Goal: Task Accomplishment & Management: Manage account settings

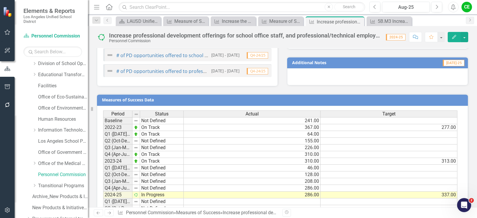
scroll to position [378, 0]
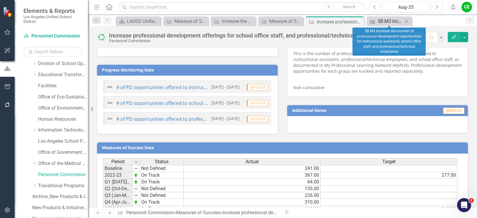
click at [384, 20] on div "5B.M3 Increase the number of professional development opportunities for instruc…" at bounding box center [390, 21] width 25 height 7
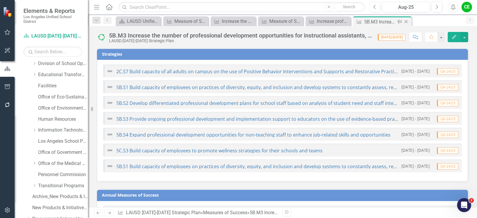
click at [407, 22] on icon "Close" at bounding box center [406, 21] width 6 height 5
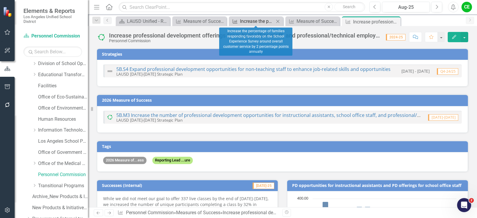
click at [248, 19] on div "Increase the percentage of families responding favorably on the School Experien…" at bounding box center [257, 21] width 34 height 7
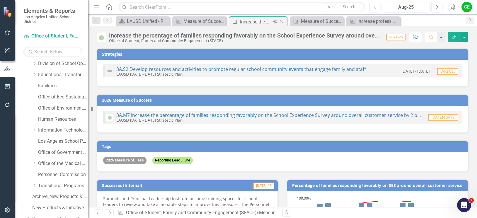
click at [281, 21] on icon "Close" at bounding box center [282, 21] width 6 height 5
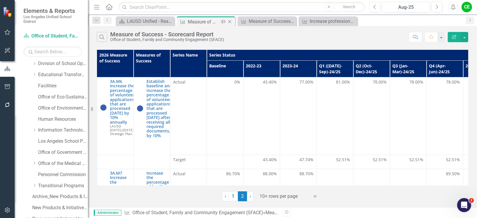
click at [203, 23] on div "Measure of Success - Scorecard Report" at bounding box center [203, 21] width 31 height 7
click at [231, 23] on icon "Close" at bounding box center [230, 21] width 6 height 5
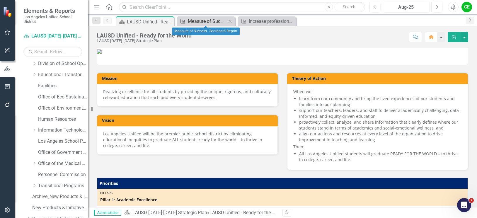
click at [202, 23] on div "Measure of Success - Scorecard Report" at bounding box center [207, 21] width 39 height 7
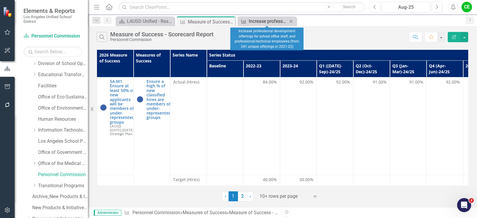
click at [254, 21] on div "Increase professional development offerings for school office staff, and profes…" at bounding box center [268, 21] width 39 height 7
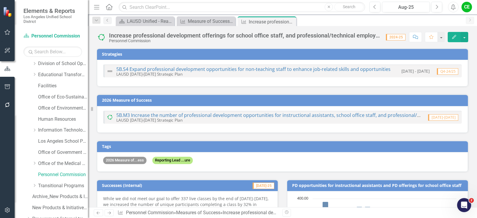
click at [216, 73] on div "5B.S4 Expand professional development opportunities for non-teaching staff to e…" at bounding box center [253, 71] width 274 height 9
click at [203, 36] on div "Increase professional development offerings for school office staff, and profes…" at bounding box center [244, 35] width 271 height 6
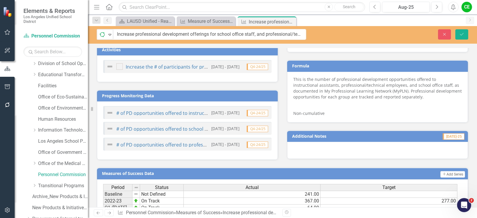
scroll to position [322, 0]
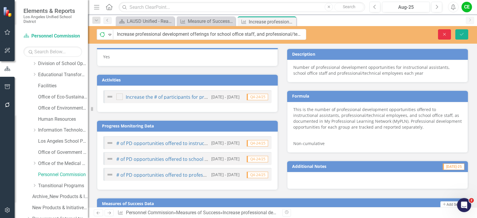
click at [443, 35] on icon "Close" at bounding box center [444, 34] width 5 height 4
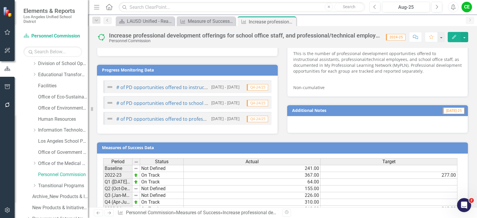
scroll to position [466, 0]
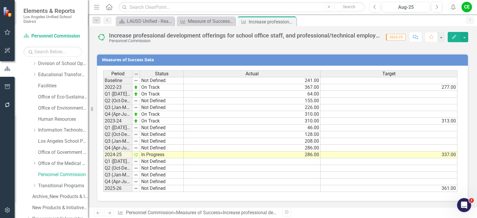
click at [168, 154] on td "In Progress" at bounding box center [162, 154] width 44 height 7
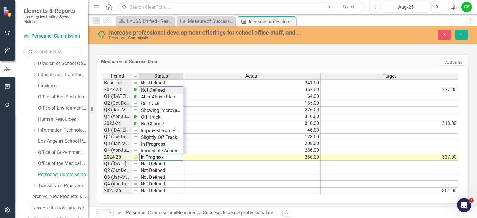
type textarea "Not Defined"
click at [162, 89] on div "Period Status Actual Target Baseline Not Defined 241.00 2022-23 On Track 367.00…" at bounding box center [280, 134] width 355 height 122
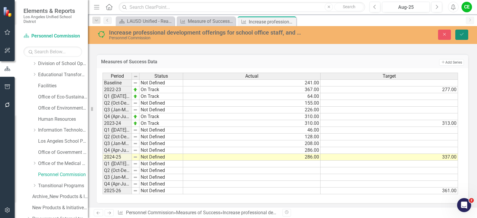
click at [464, 31] on button "Save" at bounding box center [461, 35] width 13 height 10
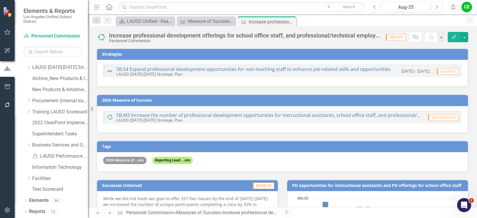
scroll to position [10, 0]
click at [271, 115] on link "5B.M3 Increase the number of professional development opportunities for instruc…" at bounding box center [289, 115] width 346 height 6
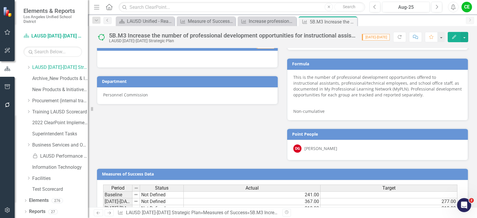
scroll to position [461, 0]
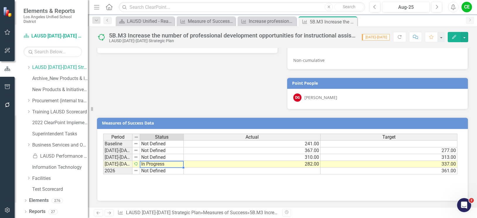
click at [146, 165] on td "In Progress" at bounding box center [162, 164] width 44 height 7
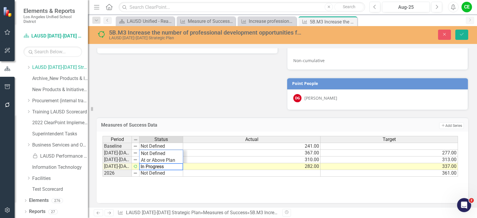
scroll to position [47, 0]
type textarea "Not Defined"
click at [155, 146] on td "Not Defined" at bounding box center [161, 146] width 44 height 7
click at [458, 31] on button "Save" at bounding box center [461, 35] width 13 height 10
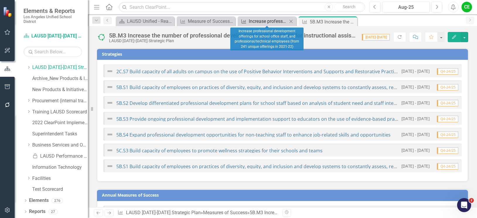
click at [256, 23] on div "Increase professional development offerings for school office staff, and profes…" at bounding box center [268, 21] width 39 height 7
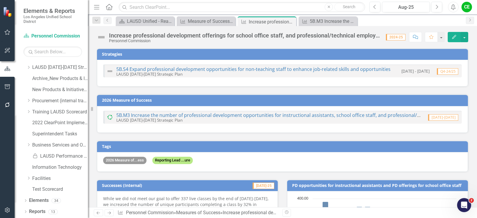
click at [200, 35] on div "Increase professional development offerings for school office staff, and profes…" at bounding box center [244, 35] width 271 height 6
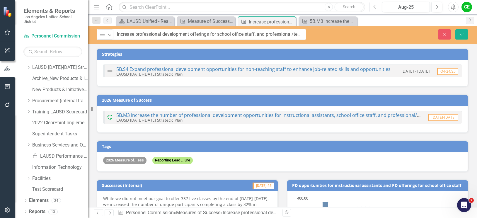
click at [373, 8] on button "Previous" at bounding box center [374, 7] width 11 height 11
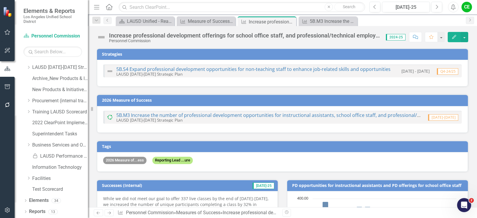
click at [179, 36] on div "Increase professional development offerings for school office staff, and profes…" at bounding box center [244, 35] width 271 height 6
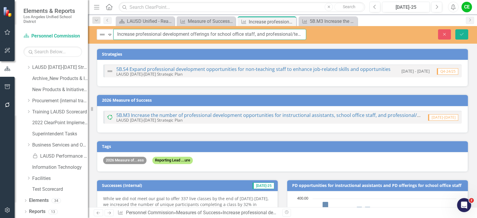
click at [217, 35] on input "Increase professional development offerings for school office staff, and profes…" at bounding box center [209, 34] width 193 height 11
click at [235, 34] on input "Increase professional development offerings for school office staff, and profes…" at bounding box center [209, 34] width 193 height 11
type input "Increase professional development offerings for school office staff, and profes…"
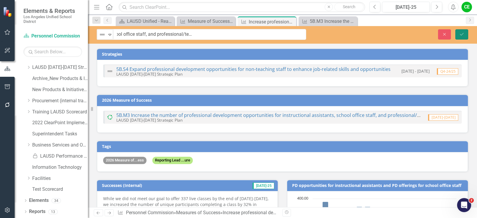
click at [462, 33] on icon "Save" at bounding box center [461, 34] width 5 height 4
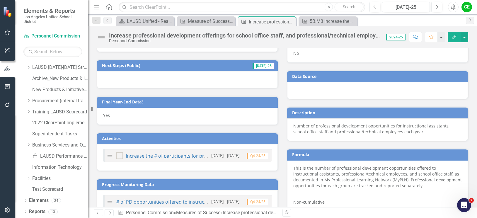
scroll to position [293, 0]
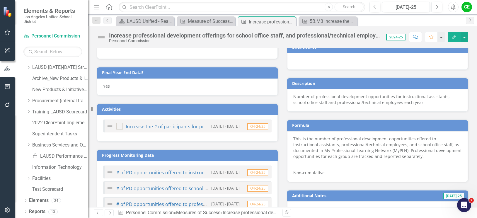
click at [374, 157] on p "This is the number of professional development opportunities offered to instruc…" at bounding box center [377, 148] width 168 height 25
click at [380, 148] on p "This is the number of professional development opportunities offered to instruc…" at bounding box center [377, 148] width 168 height 25
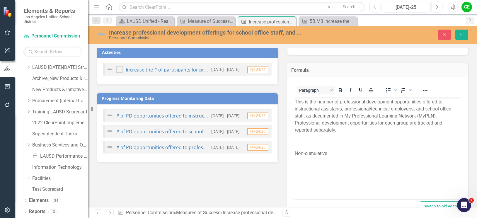
scroll to position [352, 0]
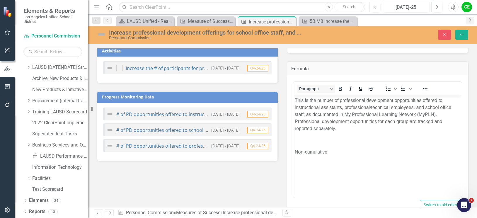
click at [296, 102] on p "This is the number of professional development opportunities offered to instruc…" at bounding box center [378, 114] width 166 height 35
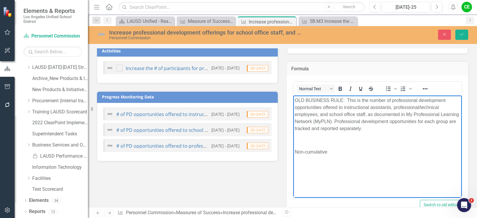
click at [295, 100] on p "OLD BUSINESS RULE: This is the number of professional development opportunities…" at bounding box center [378, 114] width 166 height 35
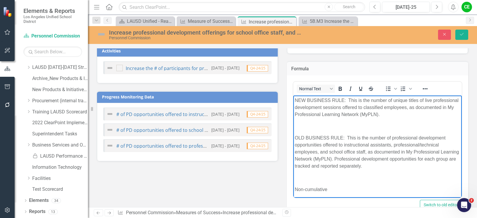
click at [298, 121] on body "NEW BUSINESS RULE: This is the number of unique titles of live professional dev…" at bounding box center [377, 148] width 168 height 104
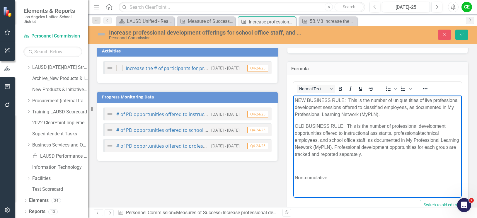
click at [312, 175] on p "Non-cumulative" at bounding box center [378, 177] width 166 height 7
click at [301, 163] on p "Rich Text Area. Press ALT-0 for help." at bounding box center [378, 166] width 166 height 7
drag, startPoint x: 295, startPoint y: 166, endPoint x: 335, endPoint y: 166, distance: 39.5
click at [335, 166] on p "Non-cumulative" at bounding box center [378, 166] width 166 height 7
click at [424, 115] on p "NEW BUSINESS RULE: This is the number of unique titles of live professional dev…" at bounding box center [378, 107] width 166 height 21
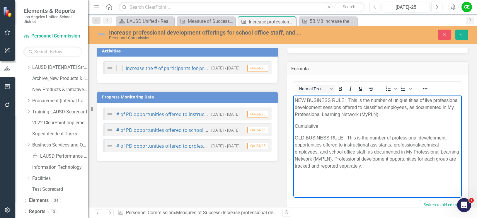
click at [305, 131] on body "NEW BUSINESS RULE: This is the number of unique titles of live professional dev…" at bounding box center [377, 142] width 168 height 92
click at [295, 136] on p "OLD BUSINESS RULE: This is the number of professional development opportunities…" at bounding box center [378, 151] width 166 height 35
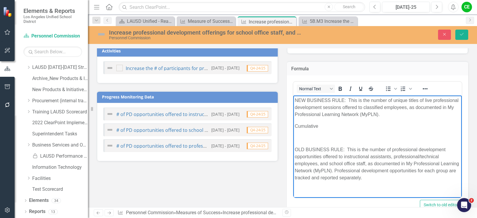
click at [335, 124] on p "Cumulative" at bounding box center [378, 126] width 166 height 7
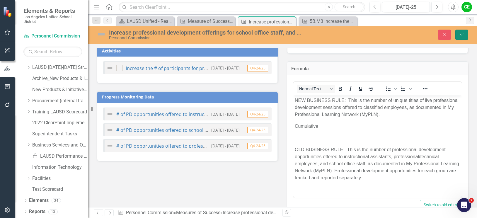
click at [461, 34] on icon "Save" at bounding box center [461, 34] width 5 height 4
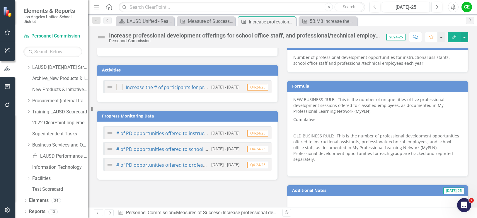
scroll to position [322, 0]
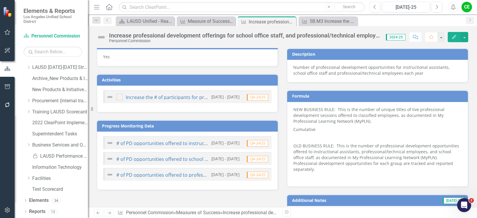
click at [348, 74] on p "Number of professional development opportunities for instructional assistants, …" at bounding box center [377, 70] width 168 height 12
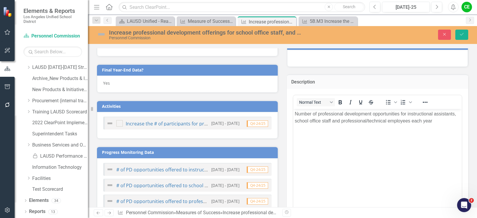
scroll to position [293, 0]
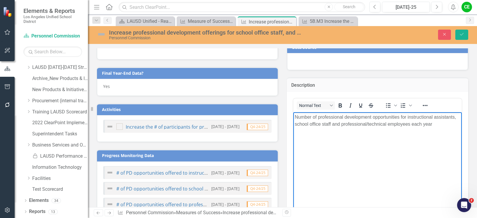
click at [318, 117] on p "Number of professional development opportunities for instructional assistants, …" at bounding box center [378, 120] width 166 height 14
drag, startPoint x: 413, startPoint y: 118, endPoint x: 440, endPoint y: 116, distance: 27.6
click at [440, 116] on p "Number of unique titles of live professional development opportunities for inst…" at bounding box center [378, 123] width 166 height 21
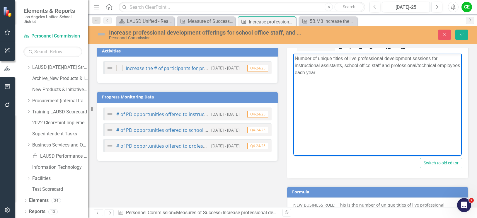
scroll to position [322, 0]
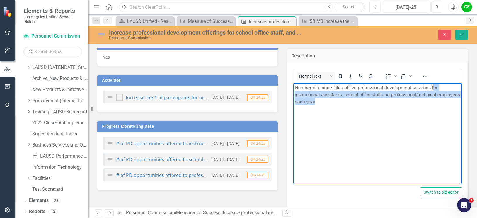
drag, startPoint x: 437, startPoint y: 94, endPoint x: 442, endPoint y: 102, distance: 9.3
click at [442, 102] on p "Number of unique titles of live professional development sessions for instructi…" at bounding box center [378, 94] width 166 height 21
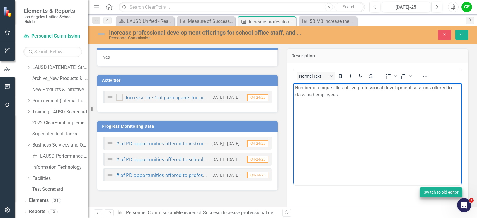
scroll to position [293, 0]
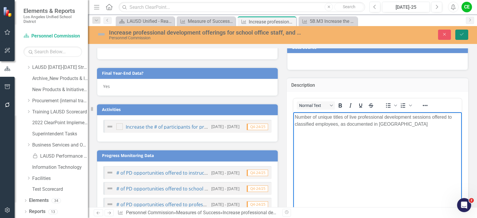
click at [461, 35] on icon "Save" at bounding box center [461, 34] width 5 height 4
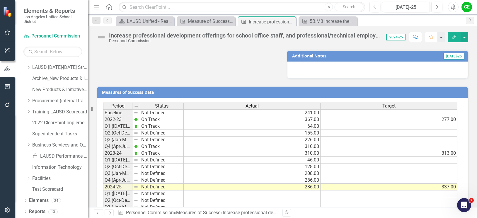
scroll to position [493, 0]
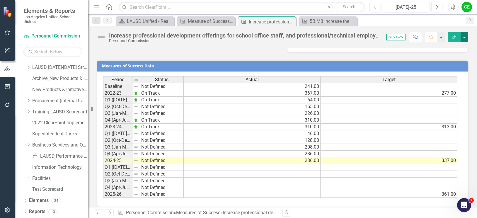
click at [468, 39] on button "button" at bounding box center [465, 37] width 8 height 10
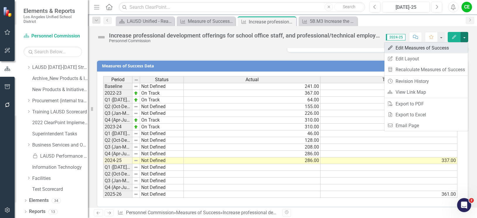
click at [429, 47] on link "Edit Edit Measures of Success" at bounding box center [425, 47] width 83 height 11
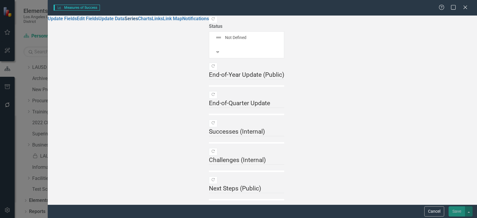
click at [125, 21] on link "Series" at bounding box center [131, 19] width 13 height 6
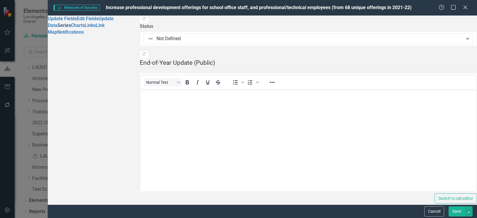
scroll to position [0, 0]
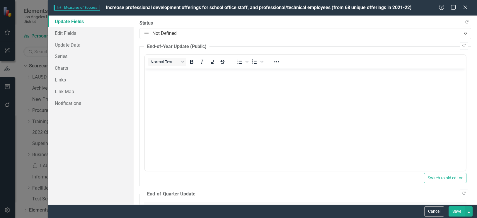
scroll to position [493, 0]
click at [58, 58] on link "Series" at bounding box center [91, 56] width 86 height 12
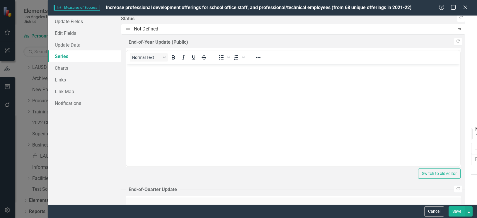
click at [449, 67] on link "Add Multiple Add Multiple" at bounding box center [447, 69] width 46 height 11
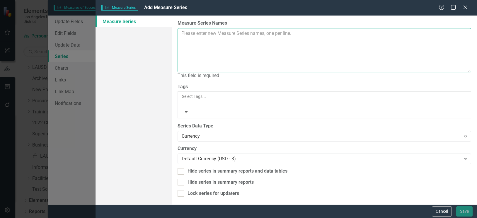
click at [207, 34] on textarea "Measure Series Names" at bounding box center [325, 50] width 294 height 44
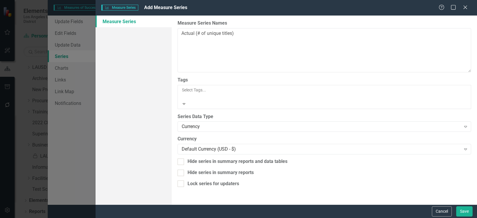
click at [183, 93] on div at bounding box center [182, 96] width 1 height 7
click at [209, 123] on div "Currency" at bounding box center [321, 126] width 279 height 7
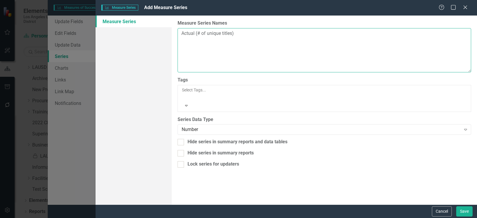
click at [241, 36] on textarea "Actual (# of unique titles)" at bounding box center [325, 50] width 294 height 44
type textarea "Actual (# of unique titles) Target (# of unique titles)"
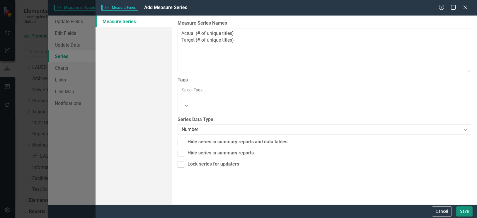
click at [461, 213] on button "Save" at bounding box center [464, 211] width 16 height 10
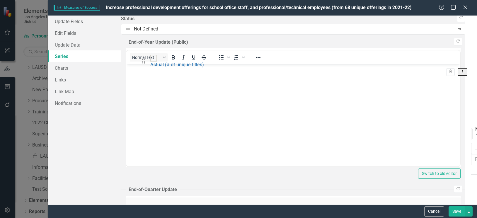
drag, startPoint x: 145, startPoint y: 103, endPoint x: 146, endPoint y: 63, distance: 39.6
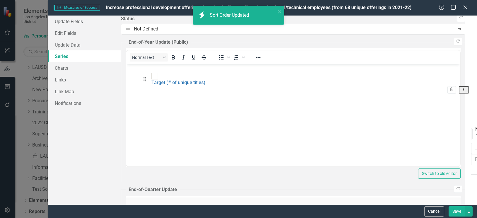
drag, startPoint x: 147, startPoint y: 90, endPoint x: 148, endPoint y: 80, distance: 9.7
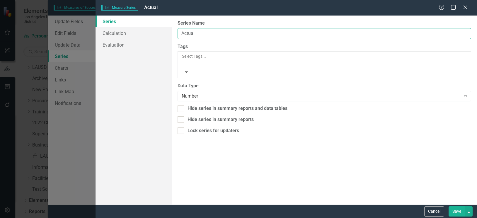
click at [202, 32] on input "Actual" at bounding box center [325, 33] width 294 height 11
type input "Actual (old business rule)"
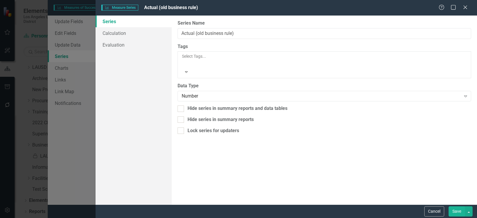
click at [456, 211] on button "Save" at bounding box center [457, 211] width 16 height 10
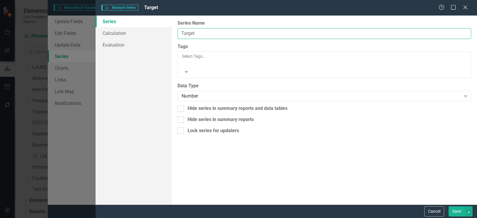
click at [197, 35] on input "Target" at bounding box center [325, 33] width 294 height 11
type input "Target (old business rule)"
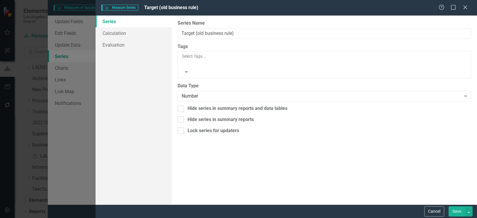
click at [458, 210] on button "Save" at bounding box center [457, 211] width 16 height 10
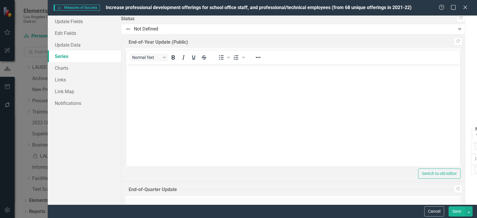
click at [455, 210] on button "Save" at bounding box center [457, 211] width 16 height 10
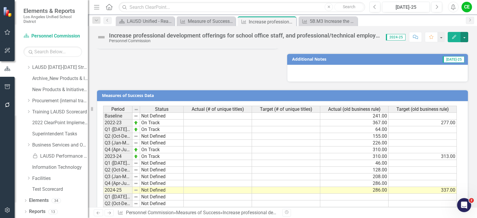
scroll to position [464, 0]
click at [209, 112] on td at bounding box center [218, 115] width 68 height 7
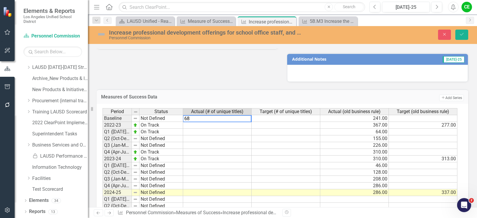
type textarea "68"
click at [203, 122] on td at bounding box center [217, 125] width 69 height 7
type textarea "87"
click at [197, 129] on td at bounding box center [217, 132] width 69 height 7
click at [190, 156] on td at bounding box center [217, 159] width 69 height 7
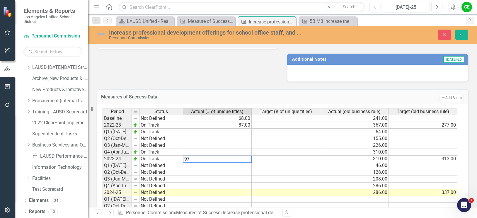
type textarea "97"
click at [189, 162] on td at bounding box center [217, 165] width 69 height 7
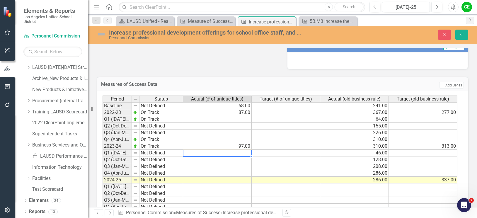
scroll to position [466, 0]
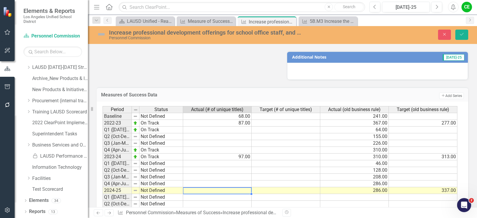
click at [188, 187] on td at bounding box center [217, 190] width 69 height 7
type textarea "96"
click at [213, 194] on td at bounding box center [217, 197] width 69 height 7
click at [459, 32] on button "Save" at bounding box center [461, 35] width 13 height 10
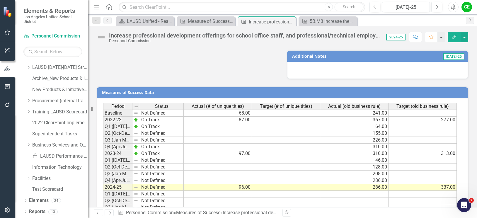
scroll to position [493, 0]
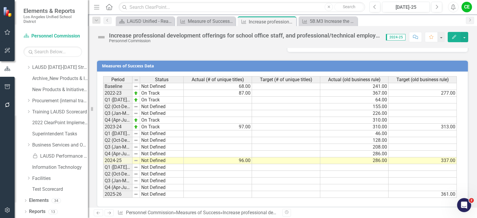
click at [297, 157] on td at bounding box center [286, 160] width 68 height 7
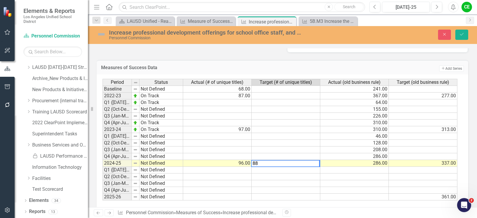
type textarea "88"
click at [291, 167] on td at bounding box center [286, 170] width 69 height 7
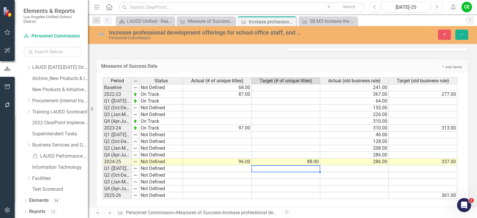
scroll to position [495, 0]
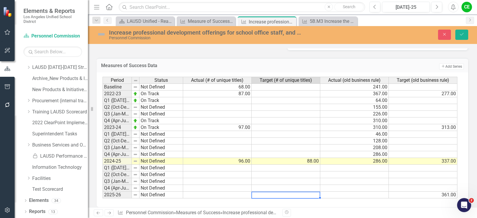
click at [279, 192] on td at bounding box center [286, 195] width 69 height 7
type textarea "95"
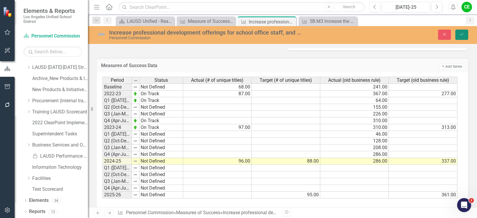
click at [464, 33] on icon "Save" at bounding box center [461, 34] width 5 height 4
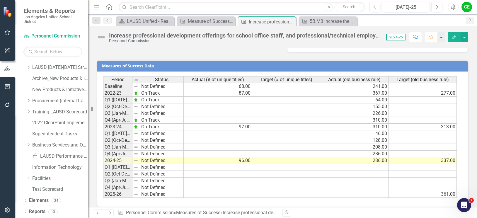
scroll to position [464, 0]
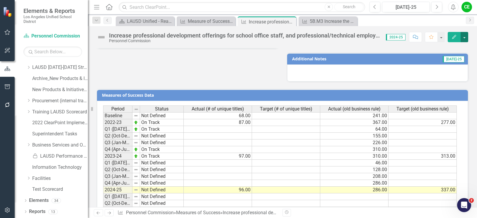
click at [464, 39] on button "button" at bounding box center [465, 37] width 8 height 10
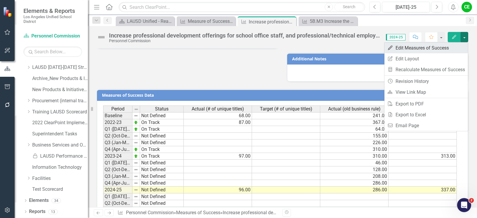
click at [431, 47] on link "Edit Edit Measures of Success" at bounding box center [425, 47] width 83 height 11
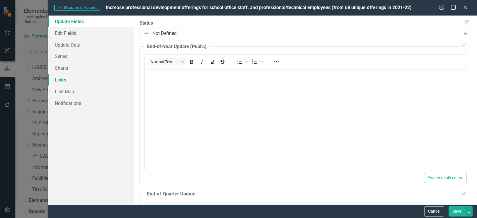
scroll to position [0, 0]
click at [58, 67] on link "Charts" at bounding box center [91, 68] width 86 height 12
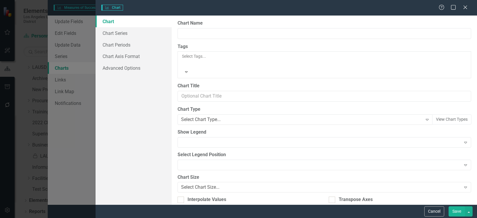
type input "PD opportunities for instructional assistants and PD offerings for school offic…"
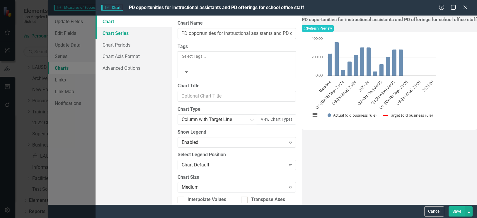
click at [119, 34] on link "Chart Series" at bounding box center [134, 33] width 76 height 12
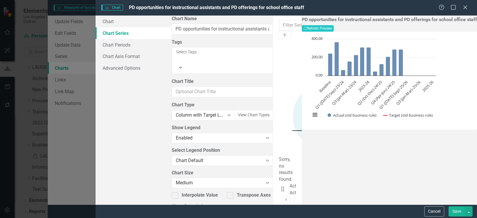
click at [288, 198] on icon "Remove" at bounding box center [286, 200] width 4 height 4
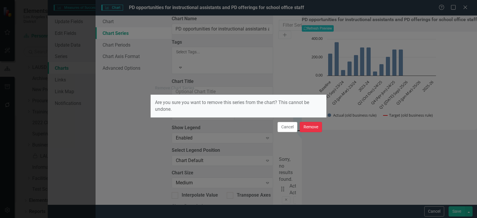
click at [309, 127] on button "Remove" at bounding box center [311, 127] width 22 height 10
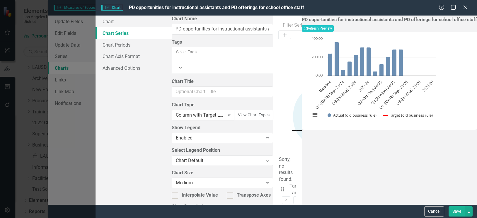
click at [288, 198] on icon "Remove" at bounding box center [286, 200] width 4 height 4
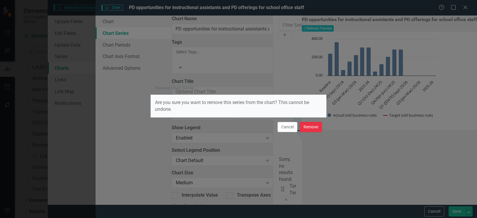
click at [313, 129] on button "Remove" at bounding box center [311, 127] width 22 height 10
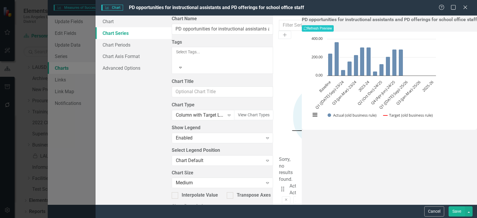
click at [453, 212] on button "Save" at bounding box center [457, 211] width 16 height 10
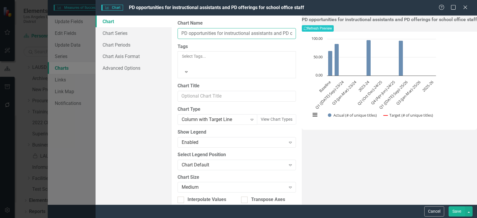
click at [180, 32] on input "PD opportunities for instructional assistants and PD offerings for school offic…" at bounding box center [237, 33] width 118 height 11
drag, startPoint x: 180, startPoint y: 32, endPoint x: 347, endPoint y: 32, distance: 167.0
click at [347, 32] on div "Chart Chart Series Chart Periods Chart Axis Format Advanced Options From this p…" at bounding box center [286, 110] width 381 height 189
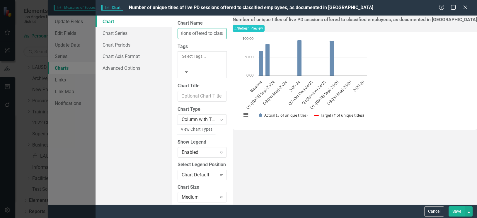
scroll to position [0, 82]
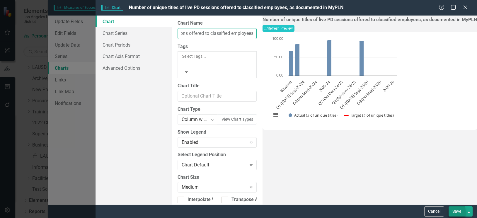
type input "Number of unique titles of live PD sessions offered to classified employees, as…"
click at [453, 210] on button "Save" at bounding box center [457, 211] width 16 height 10
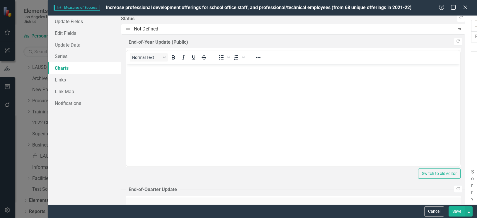
click at [457, 212] on button "Save" at bounding box center [457, 211] width 16 height 10
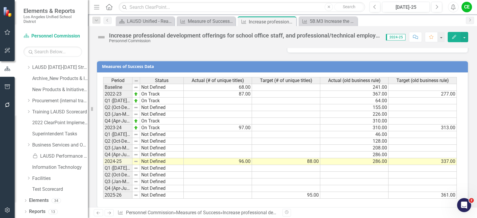
scroll to position [498, 0]
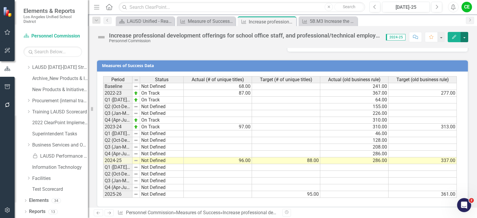
click at [467, 36] on button "button" at bounding box center [465, 37] width 8 height 10
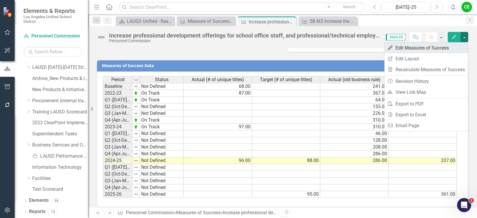
click at [427, 45] on link "Edit Edit Measures of Success" at bounding box center [425, 47] width 83 height 11
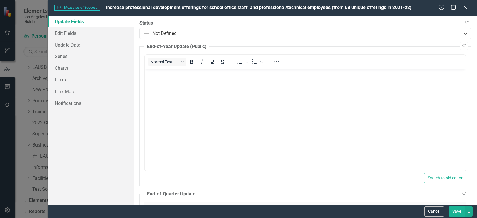
scroll to position [0, 0]
click at [61, 54] on link "Series" at bounding box center [91, 56] width 86 height 12
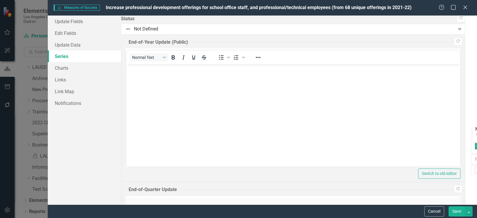
checkbox input "false"
click at [454, 212] on button "Save" at bounding box center [457, 211] width 16 height 10
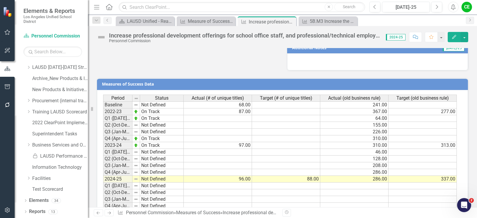
scroll to position [498, 0]
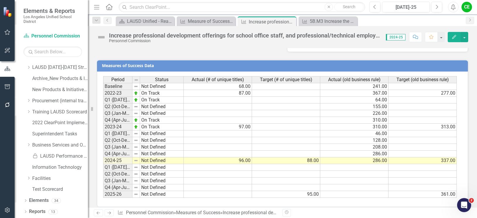
click at [152, 157] on td "Not Defined" at bounding box center [162, 160] width 44 height 7
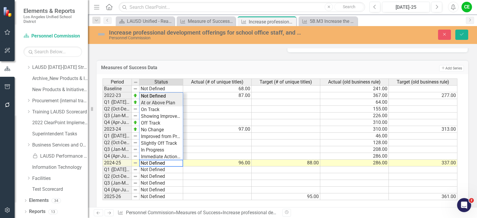
type textarea "At or Above Plan"
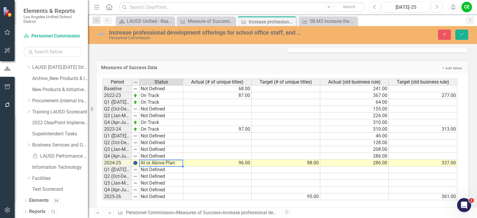
click at [161, 98] on div "Period Status Actual (# of unique titles) Target (# of unique titles) Actual (o…" at bounding box center [280, 140] width 355 height 122
click at [462, 34] on icon "Save" at bounding box center [461, 34] width 5 height 4
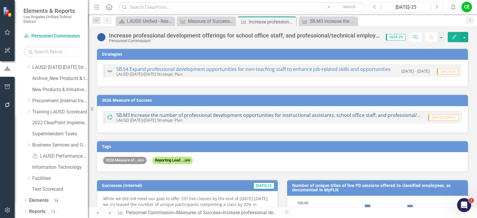
click at [329, 114] on link "5B.M3 Increase the number of professional development opportunities for instruc…" at bounding box center [289, 115] width 346 height 6
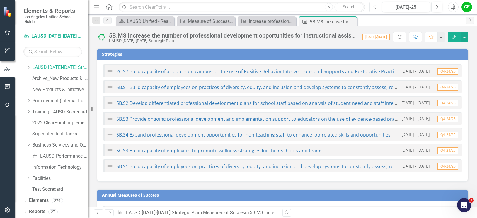
click at [377, 7] on button "Previous" at bounding box center [374, 7] width 11 height 11
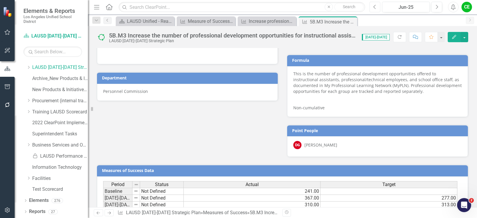
scroll to position [461, 0]
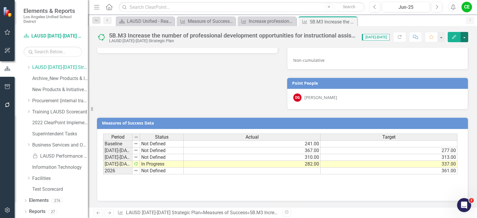
click at [467, 37] on button "button" at bounding box center [465, 37] width 8 height 10
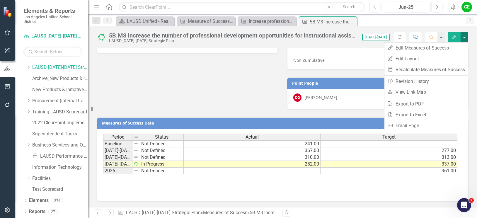
click at [264, 180] on div "Period Status Actual Target Baseline Not Defined 241.00 [DATE]-[DATE] Not Defin…" at bounding box center [282, 163] width 359 height 59
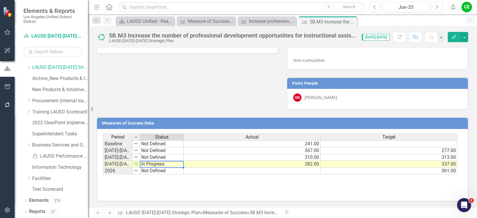
click at [160, 165] on td "In Progress" at bounding box center [162, 164] width 44 height 7
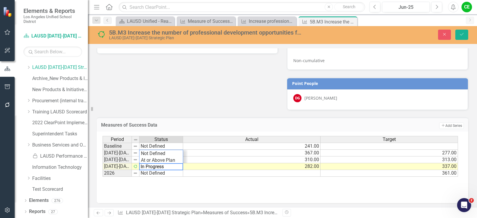
scroll to position [47, 0]
type textarea "Not Defined"
click at [162, 146] on td "Not Defined" at bounding box center [161, 146] width 44 height 7
click at [466, 33] on button "Save" at bounding box center [461, 35] width 13 height 10
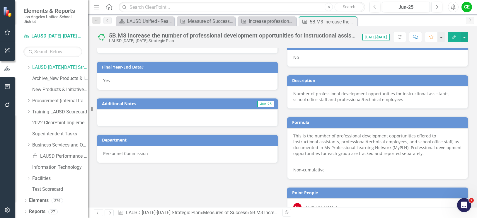
scroll to position [461, 0]
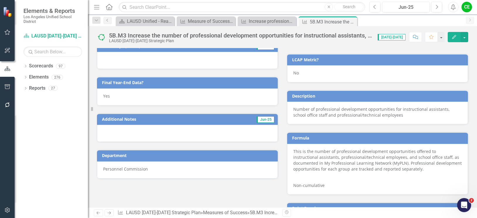
scroll to position [461, 0]
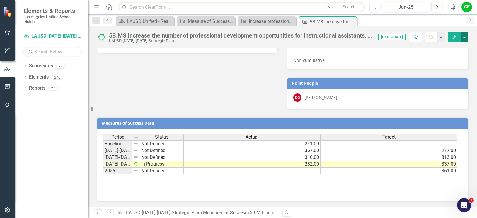
click at [466, 37] on button "button" at bounding box center [465, 37] width 8 height 10
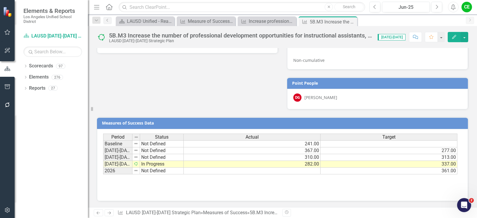
click at [323, 63] on p "Non-cumulative" at bounding box center [377, 59] width 168 height 7
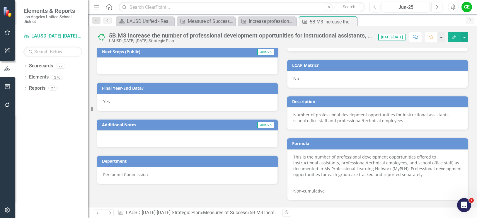
scroll to position [344, 0]
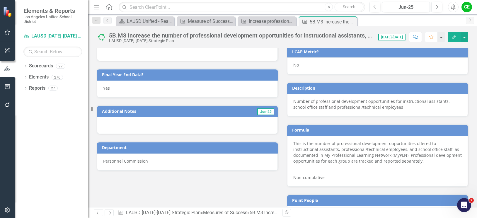
click at [316, 103] on p "Number of professional development opportunities for instructional assistants, …" at bounding box center [377, 104] width 168 height 12
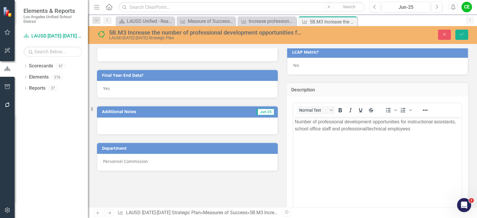
scroll to position [0, 0]
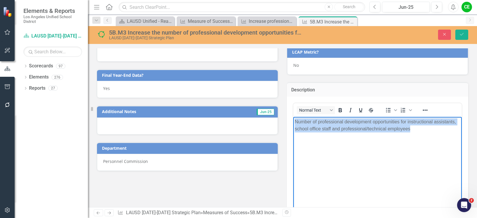
drag, startPoint x: 295, startPoint y: 121, endPoint x: 412, endPoint y: 129, distance: 117.4
click at [412, 130] on p "Number of professional development opportunities for instructional assistants, …" at bounding box center [378, 125] width 166 height 14
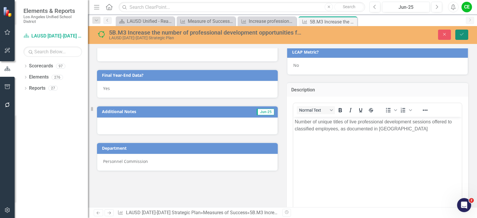
click at [466, 33] on button "Save" at bounding box center [461, 35] width 13 height 10
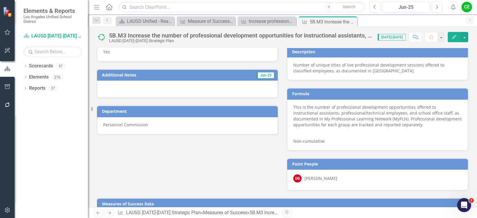
scroll to position [381, 0]
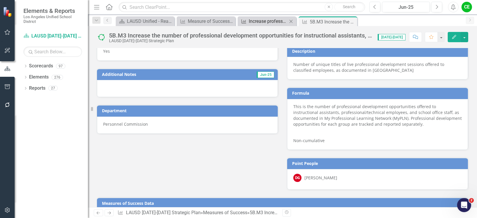
click at [257, 22] on div "Increase professional development offerings for school office staff, and profes…" at bounding box center [268, 21] width 39 height 7
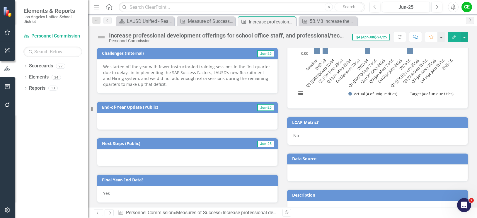
scroll to position [176, 0]
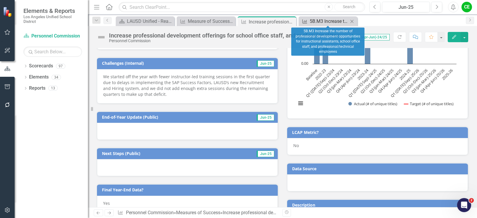
click at [337, 20] on div "5B.M3 Increase the number of professional development opportunities for instruc…" at bounding box center [329, 21] width 39 height 7
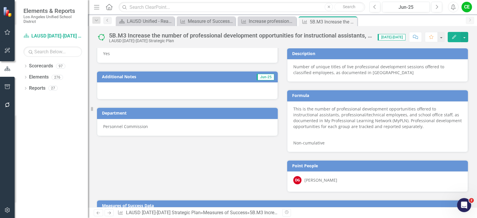
scroll to position [373, 0]
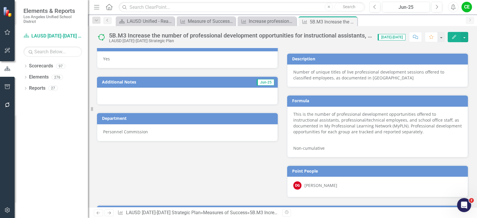
click at [315, 117] on p "This is the number of professional development opportunities offered to instruc…" at bounding box center [377, 123] width 168 height 25
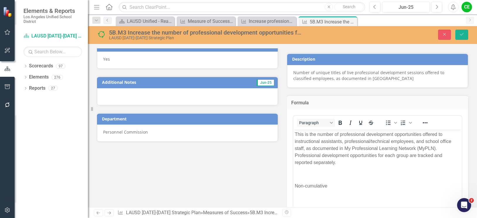
scroll to position [0, 0]
click at [295, 134] on p "This is the number of professional development opportunities offered to instruc…" at bounding box center [378, 148] width 166 height 35
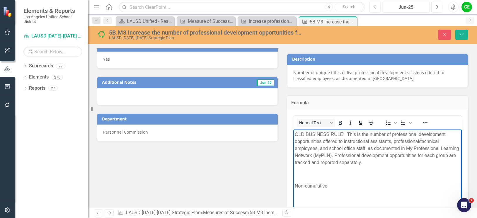
click at [295, 134] on p "OLD BUSINESS RULE: This is the number of professional development opportunities…" at bounding box center [378, 148] width 166 height 35
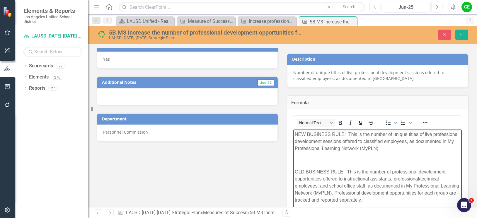
click at [298, 155] on body "NEW BUSINESS RULE: This is the number of unique titles of live professional dev…" at bounding box center [377, 181] width 168 height 104
click at [466, 33] on button "Save" at bounding box center [461, 35] width 13 height 10
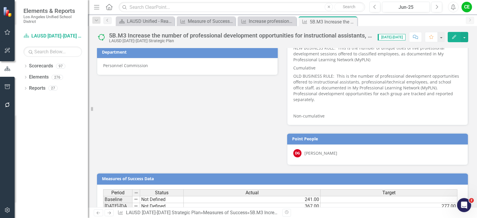
scroll to position [489, 0]
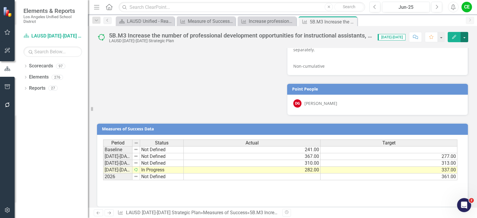
click at [466, 38] on button "button" at bounding box center [465, 37] width 8 height 10
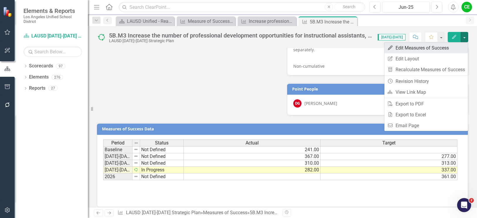
click at [427, 50] on link "Edit Edit Measures of Success" at bounding box center [425, 47] width 83 height 11
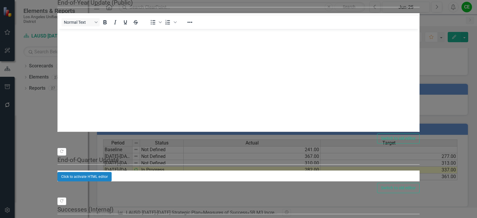
scroll to position [0, 0]
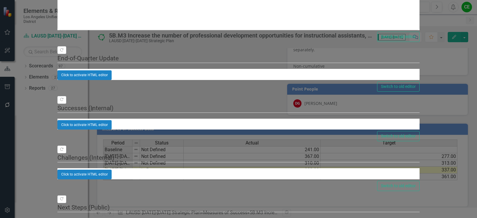
click at [441, 69] on link "Add Multiple Add Multiple" at bounding box center [447, 69] width 46 height 11
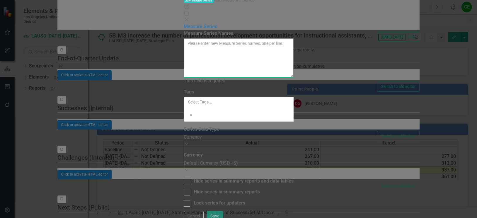
click at [195, 38] on textarea "Measure Series Names" at bounding box center [239, 57] width 110 height 39
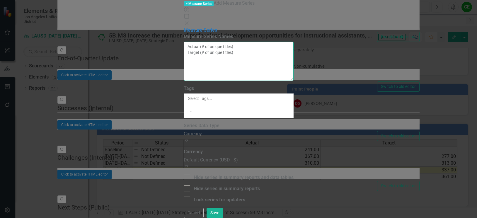
type textarea "Actual (# of unique titles) Target (# of unique titles)"
click at [216, 131] on div "Currency" at bounding box center [239, 134] width 110 height 7
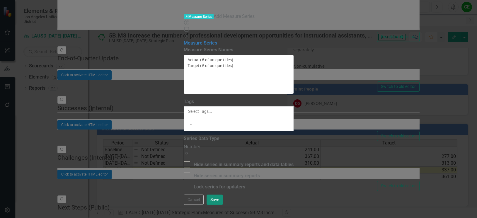
click at [223, 205] on button "Save" at bounding box center [215, 200] width 16 height 10
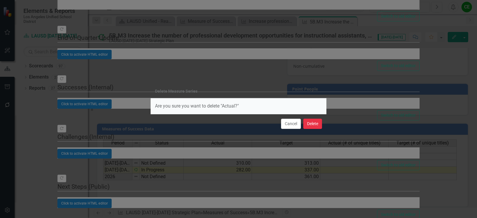
click at [304, 123] on button "Delete" at bounding box center [312, 124] width 19 height 10
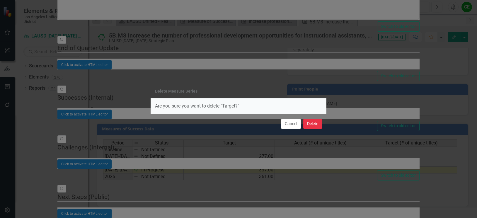
click at [318, 123] on button "Delete" at bounding box center [312, 124] width 19 height 10
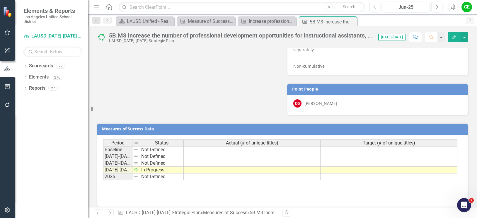
click at [221, 146] on td at bounding box center [252, 149] width 137 height 7
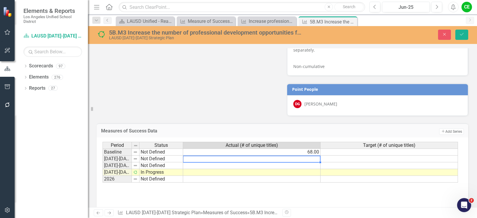
click at [222, 156] on td at bounding box center [251, 159] width 137 height 7
click at [224, 162] on td at bounding box center [251, 165] width 137 height 7
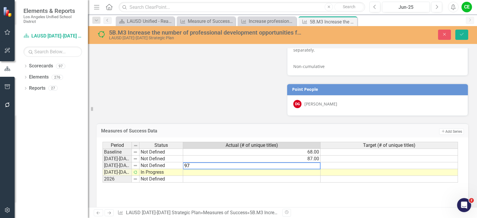
click at [224, 169] on td at bounding box center [251, 172] width 137 height 7
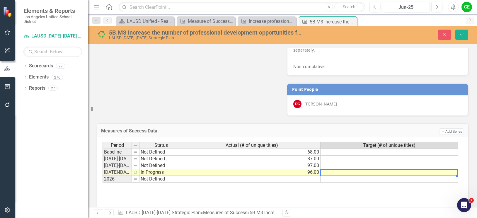
click at [324, 169] on td at bounding box center [388, 172] width 137 height 7
click at [386, 176] on td at bounding box center [388, 179] width 137 height 7
type textarea "95"
click at [390, 184] on div "Period Status Actual (# of unique titles) Target (# of unique titles) Baseline …" at bounding box center [283, 171] width 360 height 59
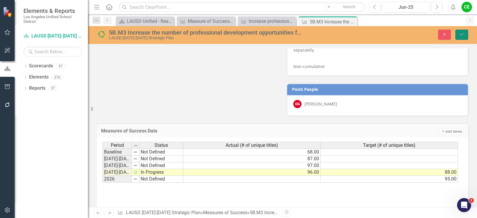
click at [462, 34] on icon "submit" at bounding box center [462, 34] width 4 height 2
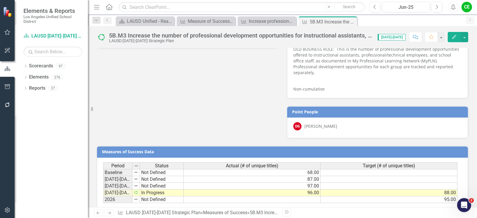
scroll to position [489, 0]
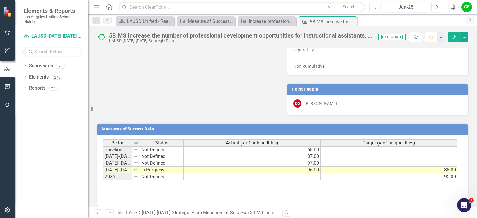
click at [152, 167] on td "In Progress" at bounding box center [162, 170] width 44 height 7
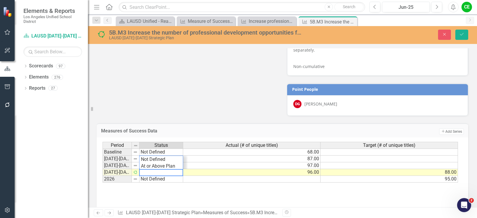
scroll to position [47, 0]
drag, startPoint x: 165, startPoint y: 167, endPoint x: 120, endPoint y: 168, distance: 45.1
click at [120, 168] on div "Period Status Actual (# of unique titles) Target (# of unique titles) Baseline …" at bounding box center [280, 162] width 355 height 41
click at [151, 161] on div "Period Status Actual (# of unique titles) Target (# of unique titles) Baseline …" at bounding box center [280, 162] width 355 height 41
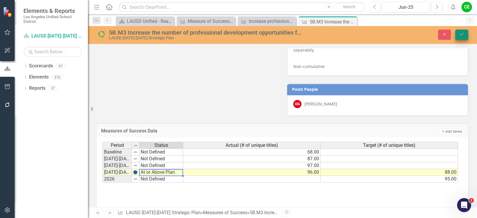
type textarea "At or Above Plan"
click at [466, 33] on button "Save" at bounding box center [461, 35] width 13 height 10
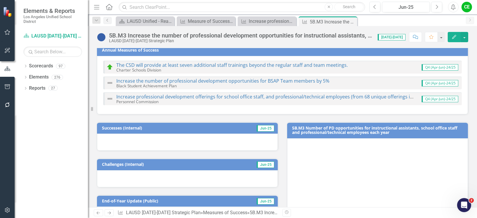
scroll to position [138, 0]
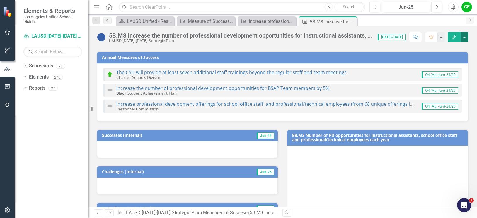
click at [466, 37] on button "button" at bounding box center [465, 37] width 8 height 10
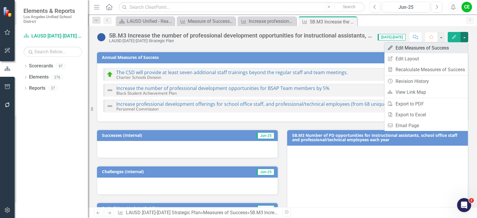
click at [410, 47] on link "Edit Edit Measures of Success" at bounding box center [425, 47] width 83 height 11
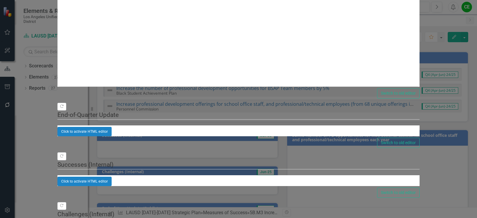
scroll to position [0, 0]
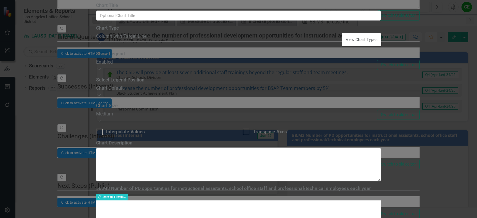
drag, startPoint x: 221, startPoint y: 34, endPoint x: 342, endPoint y: 34, distance: 121.0
click at [342, 34] on div "Chart Chart Series Chart Periods Chart Axis Format Advanced Options From this p…" at bounding box center [238, 117] width 285 height 363
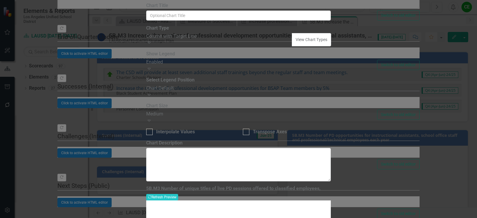
scroll to position [0, 42]
type input "5B.M3 Number of unique titles of live PD sessions offered to classified employe…"
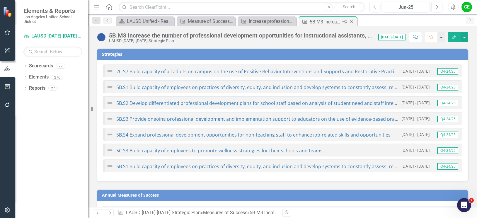
click at [351, 21] on icon "Close" at bounding box center [352, 21] width 6 height 5
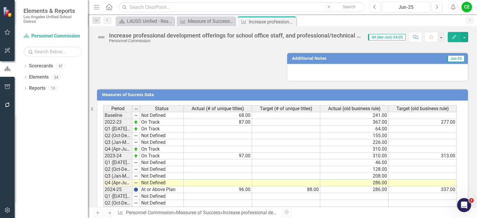
scroll to position [498, 0]
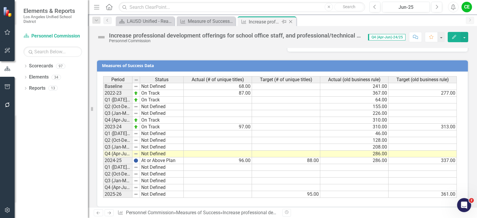
click at [290, 22] on icon "Close" at bounding box center [291, 21] width 6 height 5
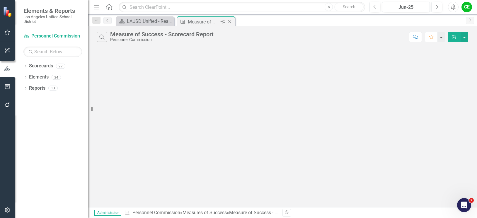
click at [228, 21] on icon "Close" at bounding box center [230, 21] width 6 height 5
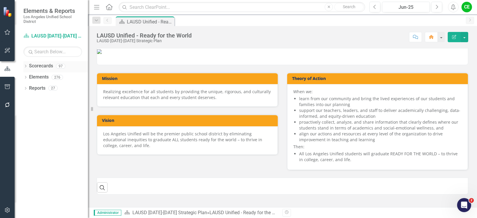
click at [25, 66] on icon "Dropdown" at bounding box center [25, 66] width 4 height 3
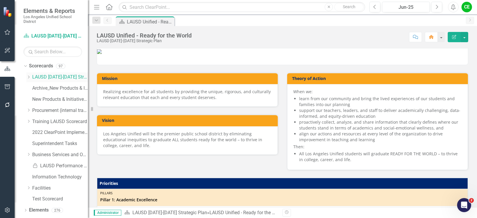
click at [28, 77] on icon "Dropdown" at bounding box center [28, 77] width 4 height 4
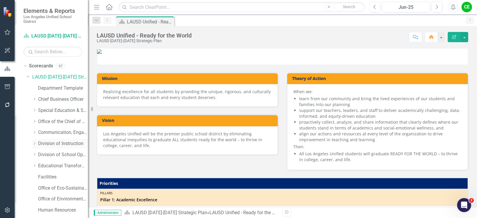
click at [35, 143] on icon "Dropdown" at bounding box center [34, 144] width 4 height 4
click at [58, 176] on link "Arts Education Branch" at bounding box center [66, 177] width 44 height 7
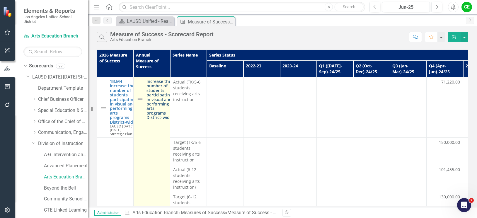
click at [154, 98] on link "Increase the number of students participating in visual and performing arts pro…" at bounding box center [159, 99] width 26 height 41
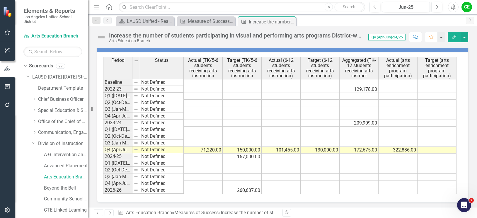
scroll to position [622, 0]
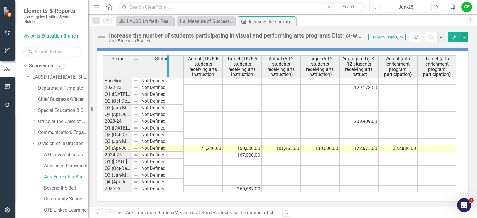
drag, startPoint x: 132, startPoint y: 66, endPoint x: 168, endPoint y: 69, distance: 36.7
